Goal: Task Accomplishment & Management: Manage account settings

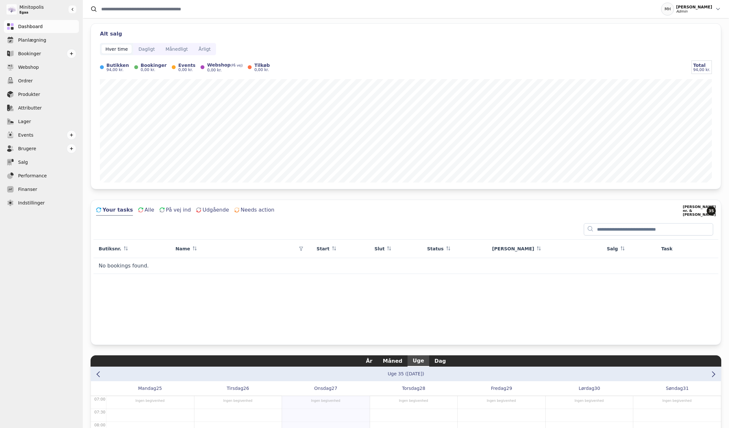
click at [703, 10] on div "Admin" at bounding box center [694, 12] width 36 height 4
click at [679, 50] on button "Log ud" at bounding box center [690, 49] width 62 height 12
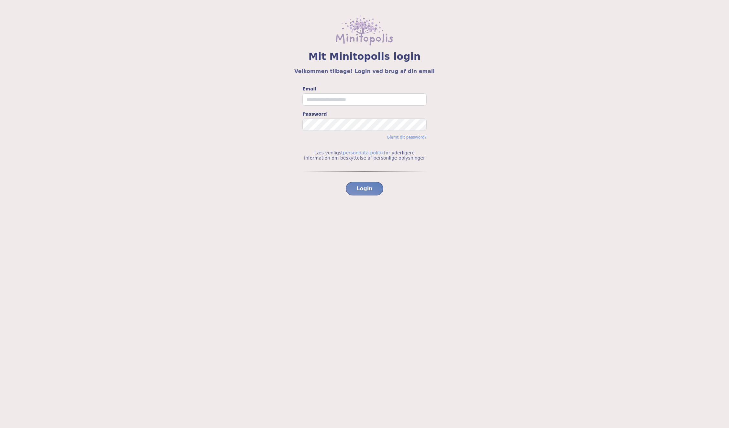
click at [350, 86] on label "Email" at bounding box center [364, 89] width 124 height 6
click at [350, 93] on input "Email" at bounding box center [364, 99] width 124 height 12
click at [400, 135] on link "Glemt dit password?" at bounding box center [407, 137] width 40 height 5
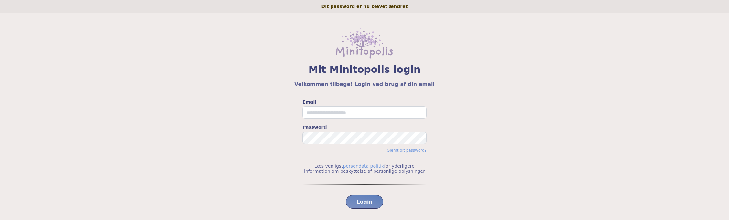
click at [343, 94] on div "Mit Minitopolis login Velkommen tilbage! Login ved brug af din email Email Pass…" at bounding box center [364, 136] width 729 height 247
drag, startPoint x: 306, startPoint y: 86, endPoint x: 416, endPoint y: 82, distance: 109.6
click at [416, 82] on h5 "Velkommen tilbage! Login ved brug af din email" at bounding box center [365, 84] width 698 height 8
click at [341, 114] on input "Email" at bounding box center [364, 112] width 124 height 12
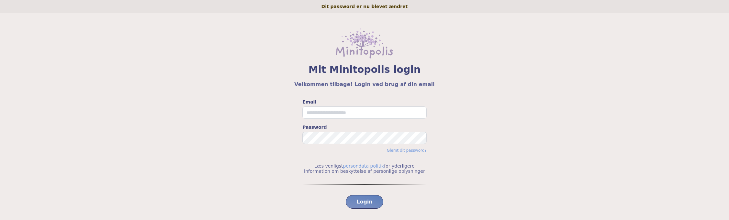
click at [332, 100] on label "Email" at bounding box center [364, 102] width 124 height 6
click at [332, 106] on input "Email" at bounding box center [364, 112] width 124 height 12
click at [407, 152] on link "Glemt dit password?" at bounding box center [407, 150] width 40 height 5
